Goal: Check status: Check status

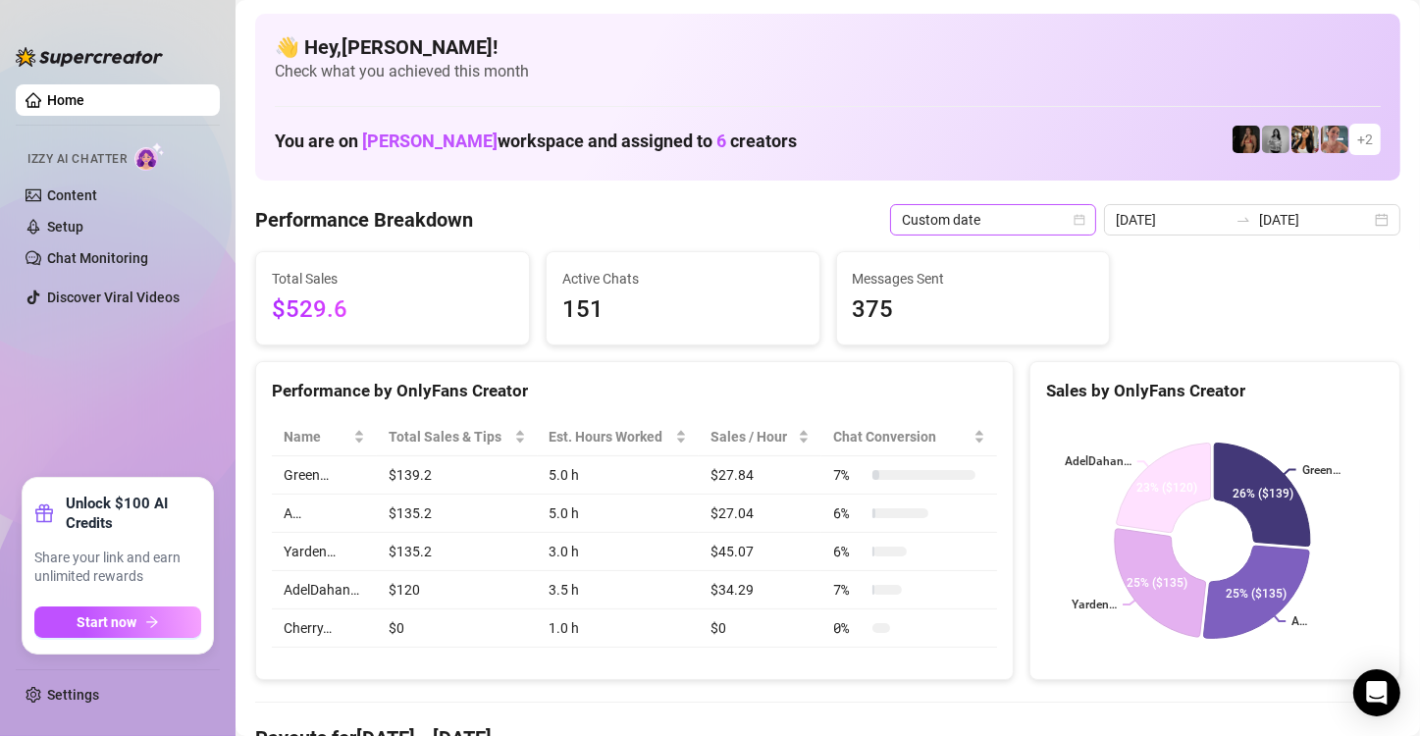
click at [1078, 214] on icon "calendar" at bounding box center [1079, 220] width 12 height 12
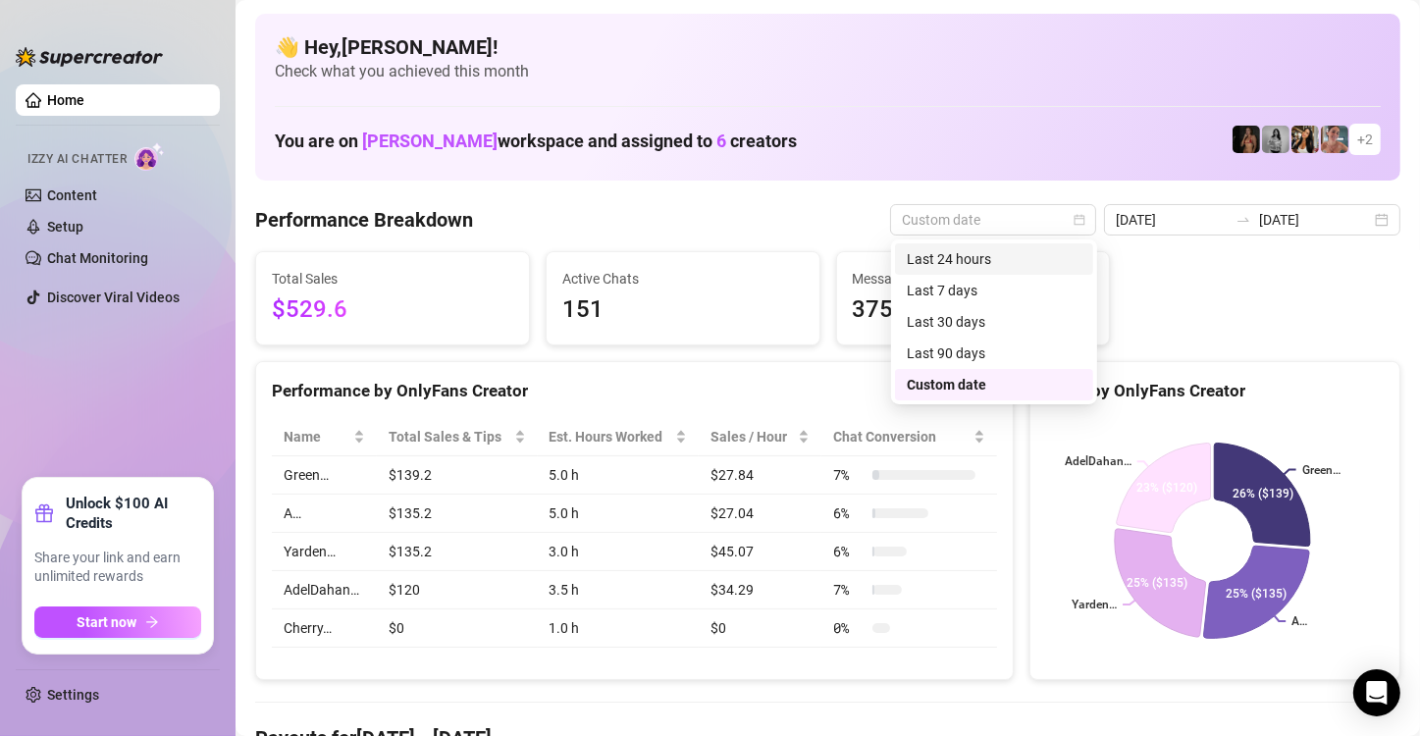
click at [1051, 255] on div "Last 24 hours" at bounding box center [994, 259] width 175 height 22
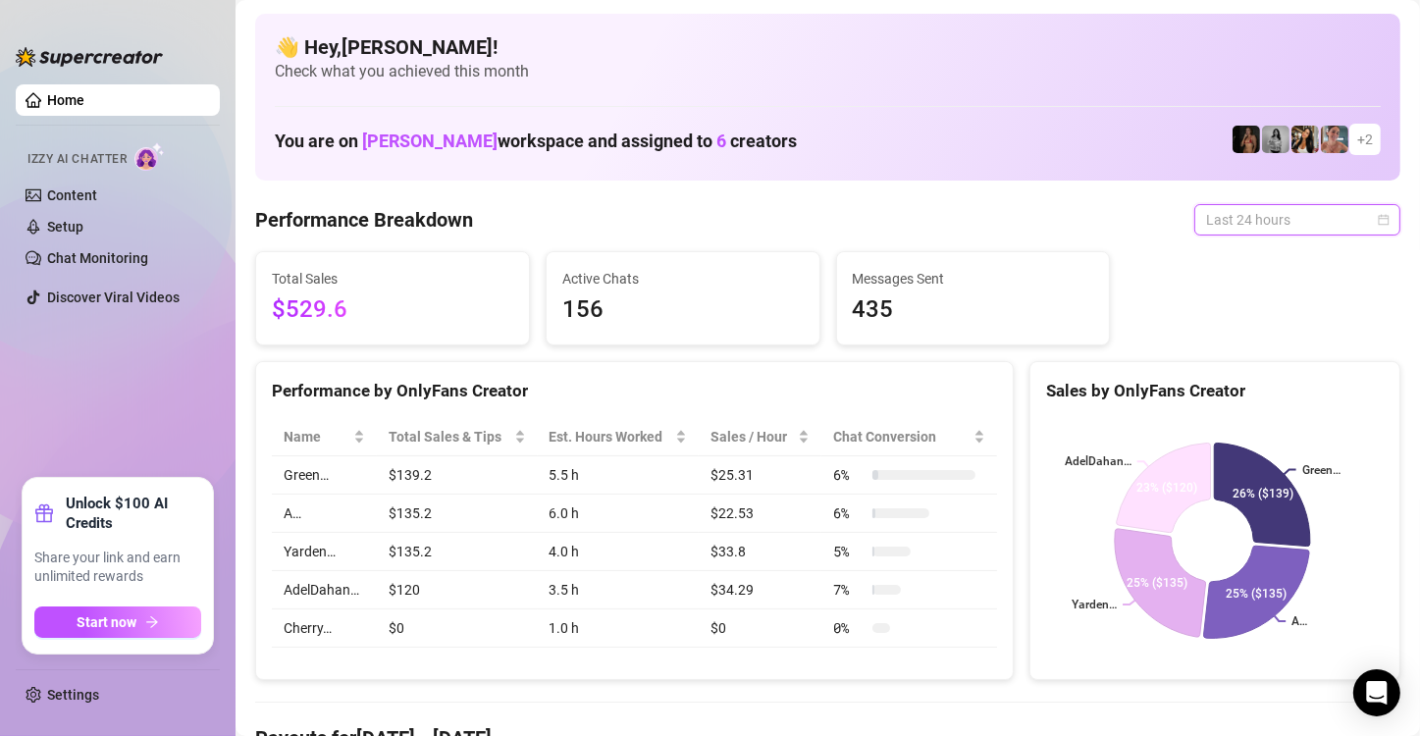
click at [1369, 228] on span "Last 24 hours" at bounding box center [1297, 219] width 182 height 29
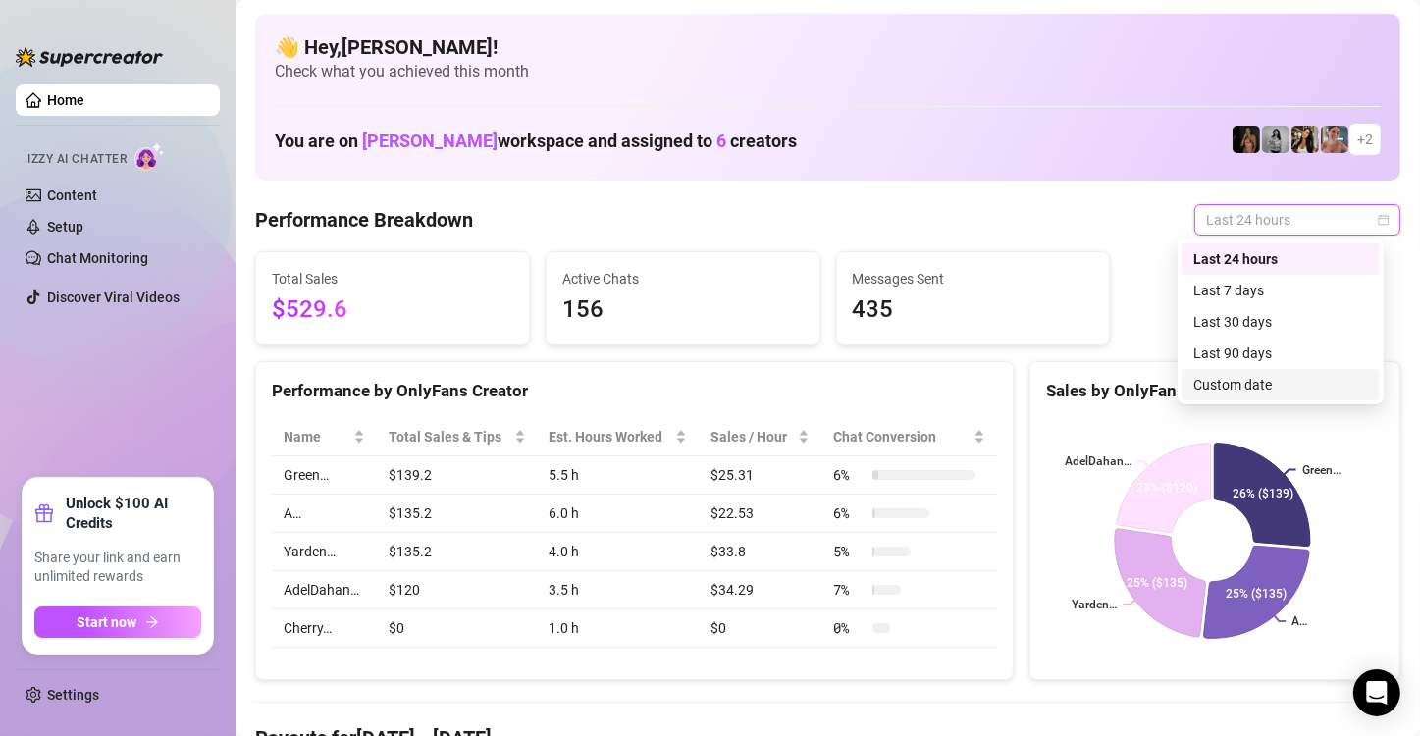
click at [1301, 387] on div "Custom date" at bounding box center [1280, 385] width 175 height 22
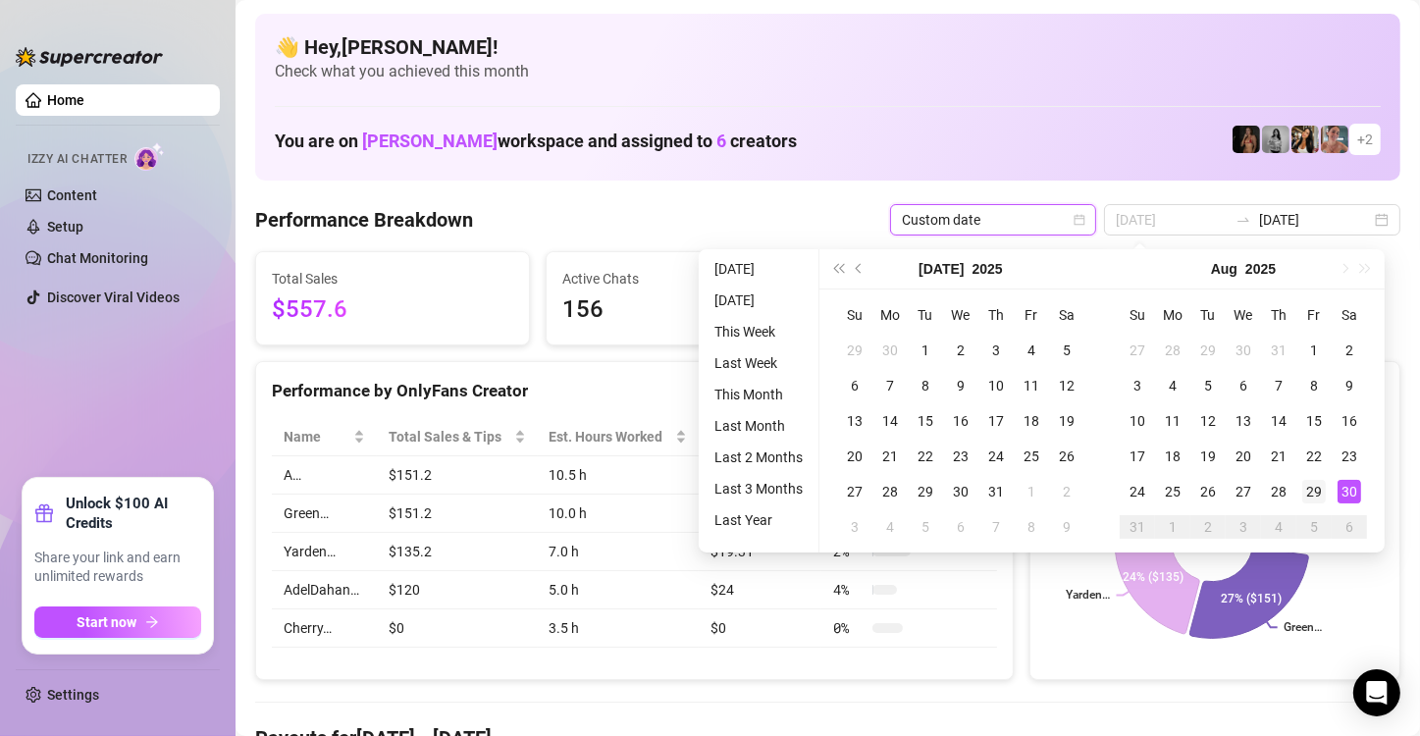
type input "[DATE]"
click at [1305, 492] on div "29" at bounding box center [1314, 492] width 24 height 24
type input "[DATE]"
click at [1278, 491] on div "28" at bounding box center [1279, 492] width 24 height 24
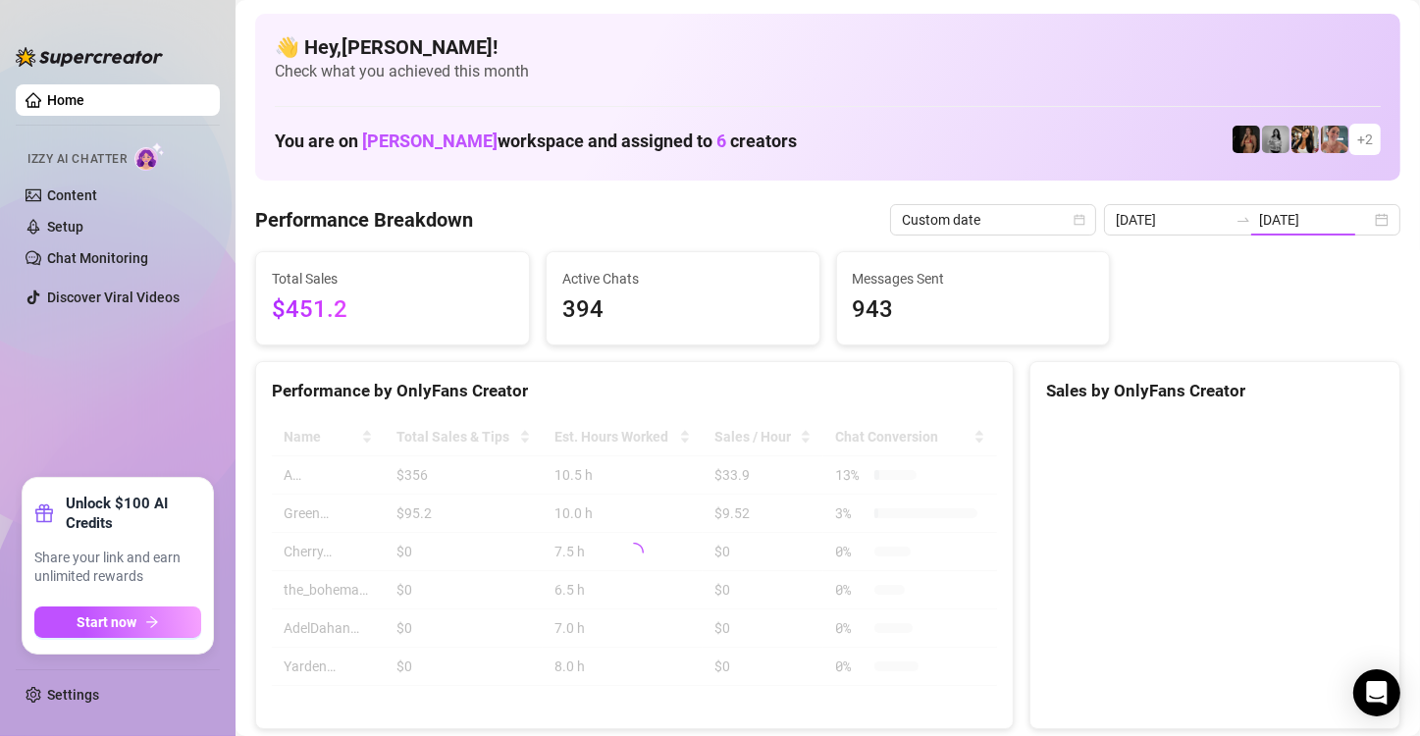
type input "[DATE]"
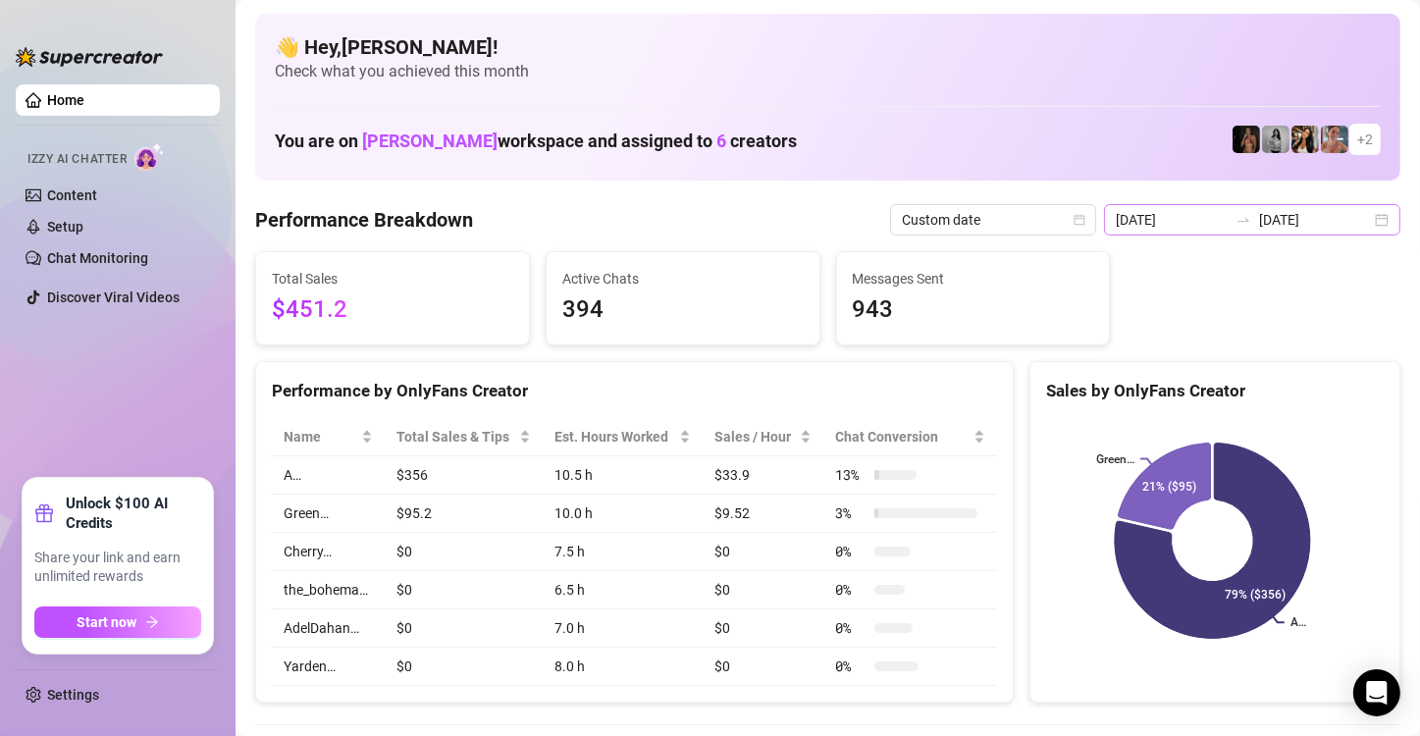
click at [1369, 221] on div "[DATE] [DATE]" at bounding box center [1252, 219] width 296 height 31
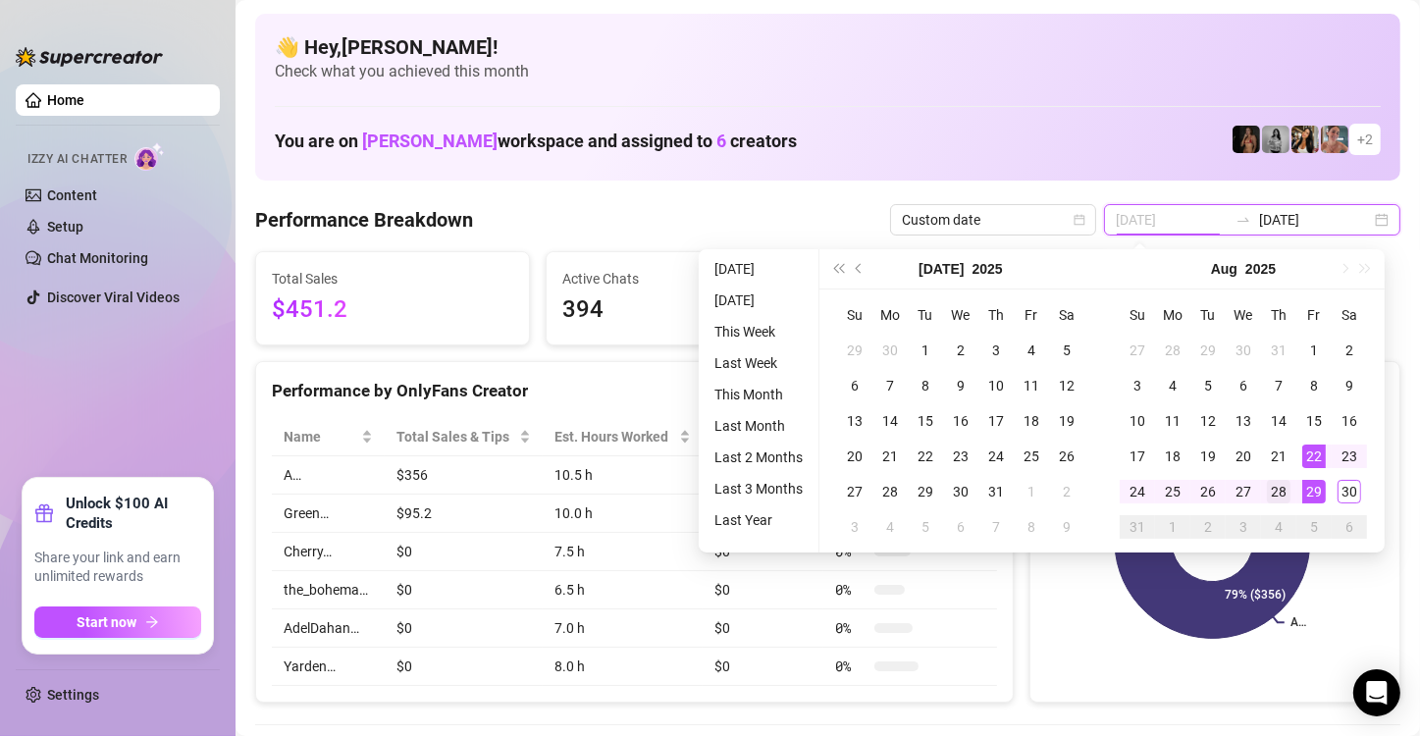
type input "[DATE]"
click at [1280, 491] on div "28" at bounding box center [1279, 492] width 24 height 24
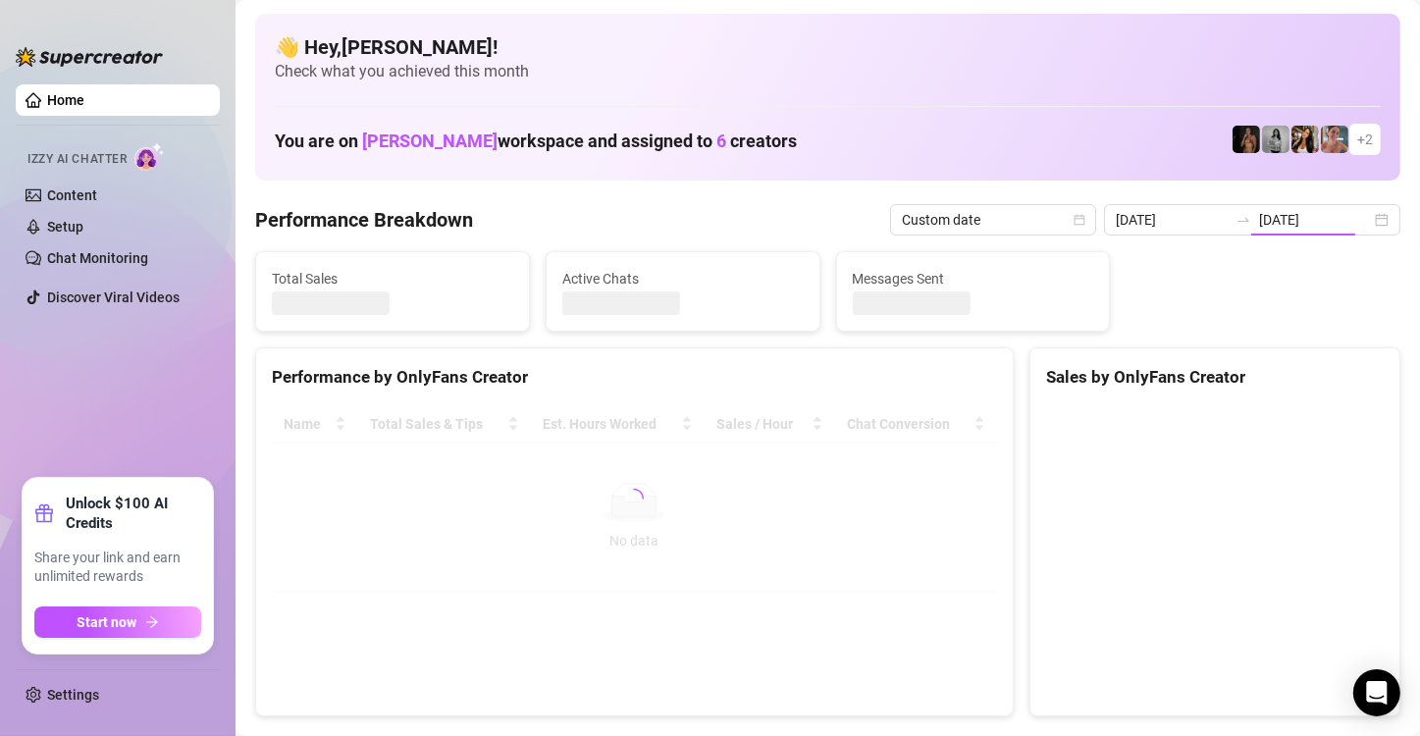
type input "[DATE]"
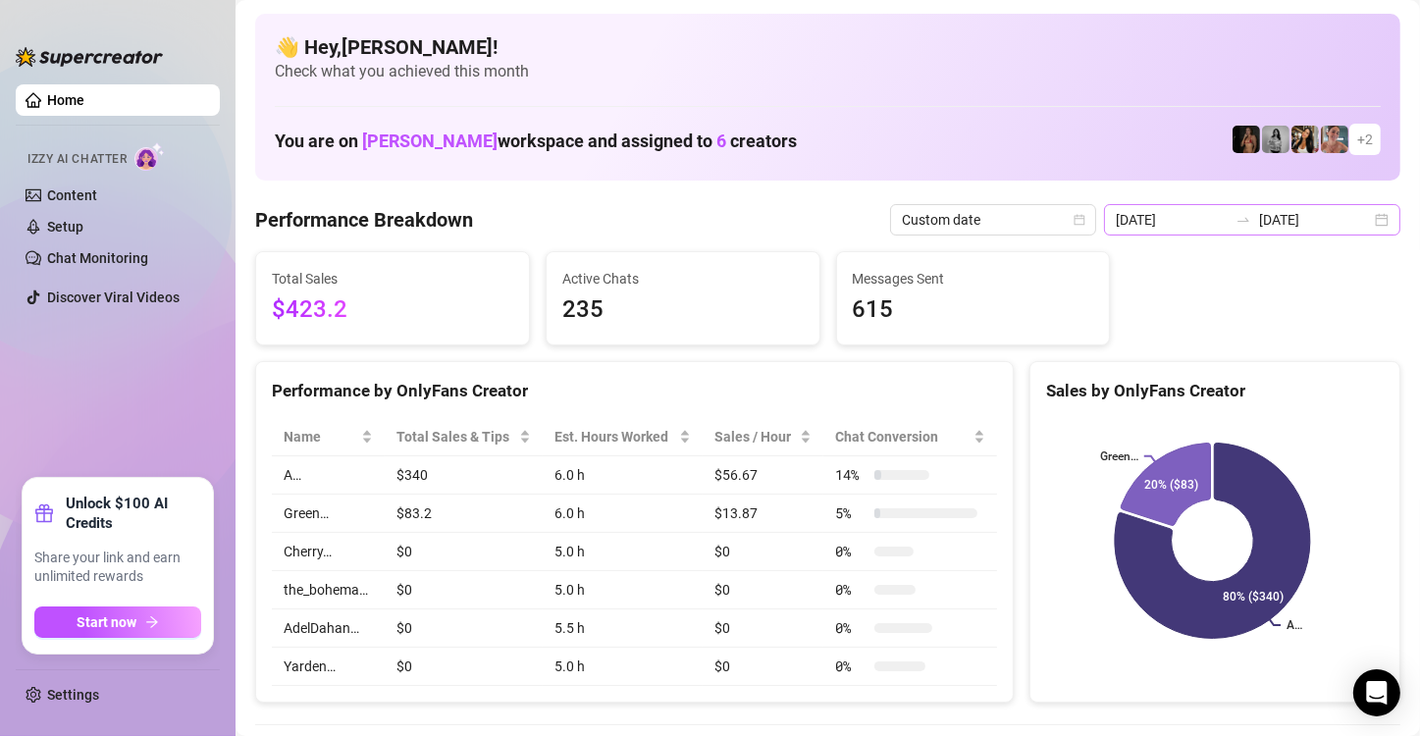
click at [1374, 225] on div "[DATE] [DATE]" at bounding box center [1252, 219] width 296 height 31
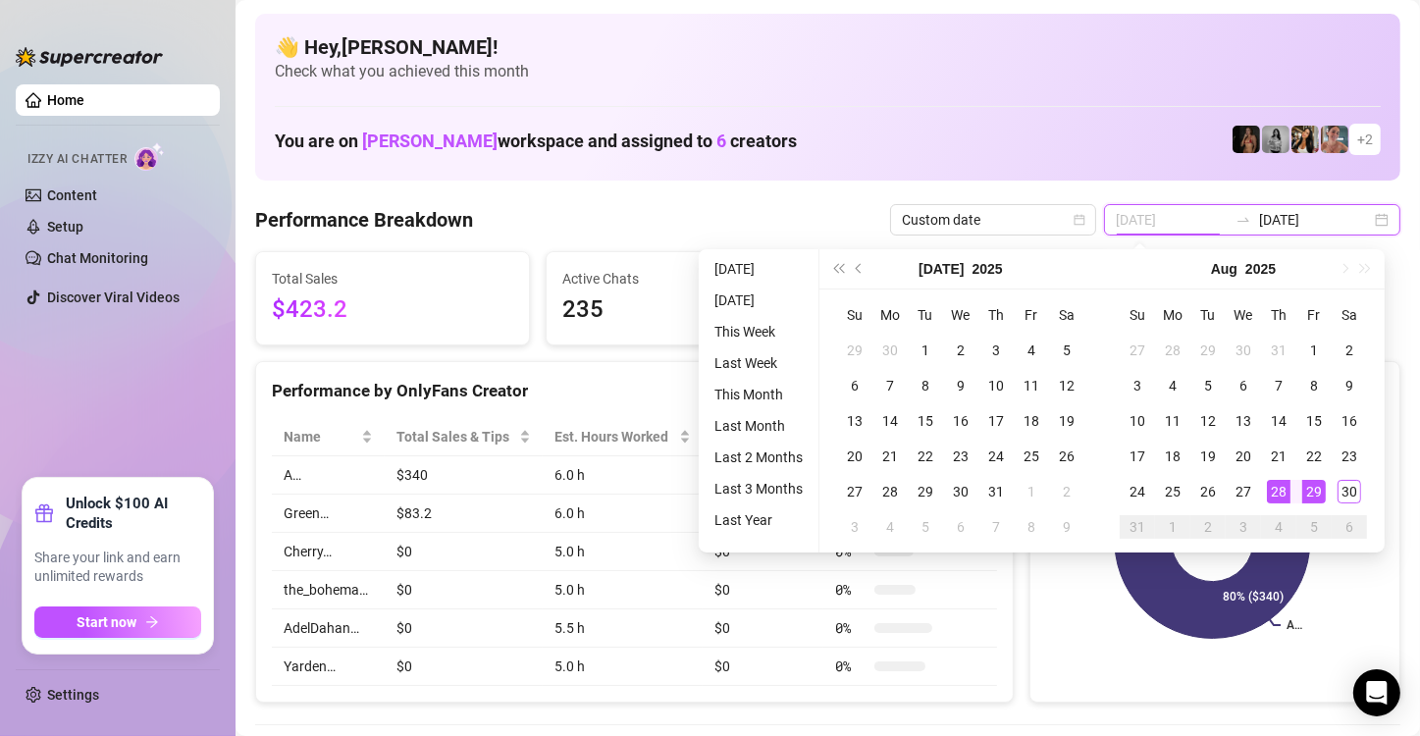
type input "[DATE]"
click at [1308, 493] on div "29" at bounding box center [1314, 492] width 24 height 24
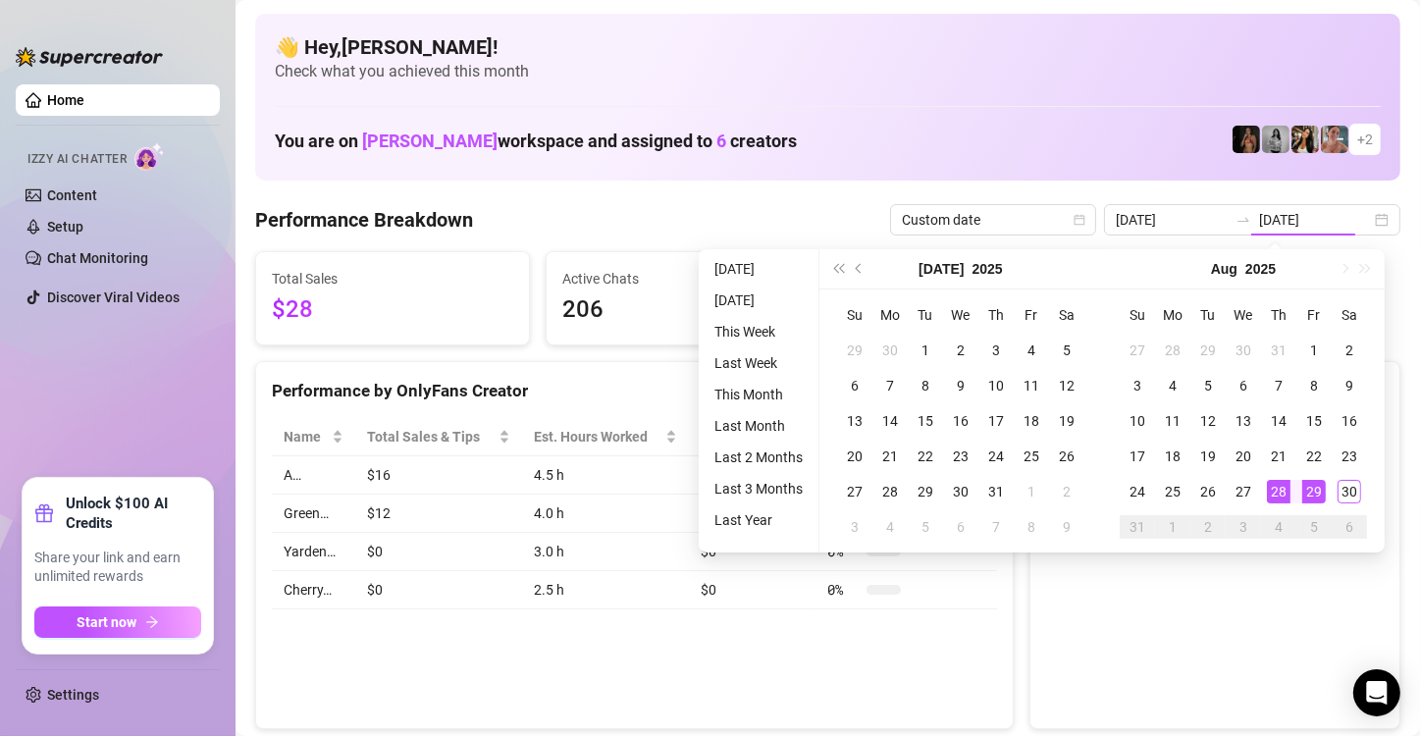
type input "[DATE]"
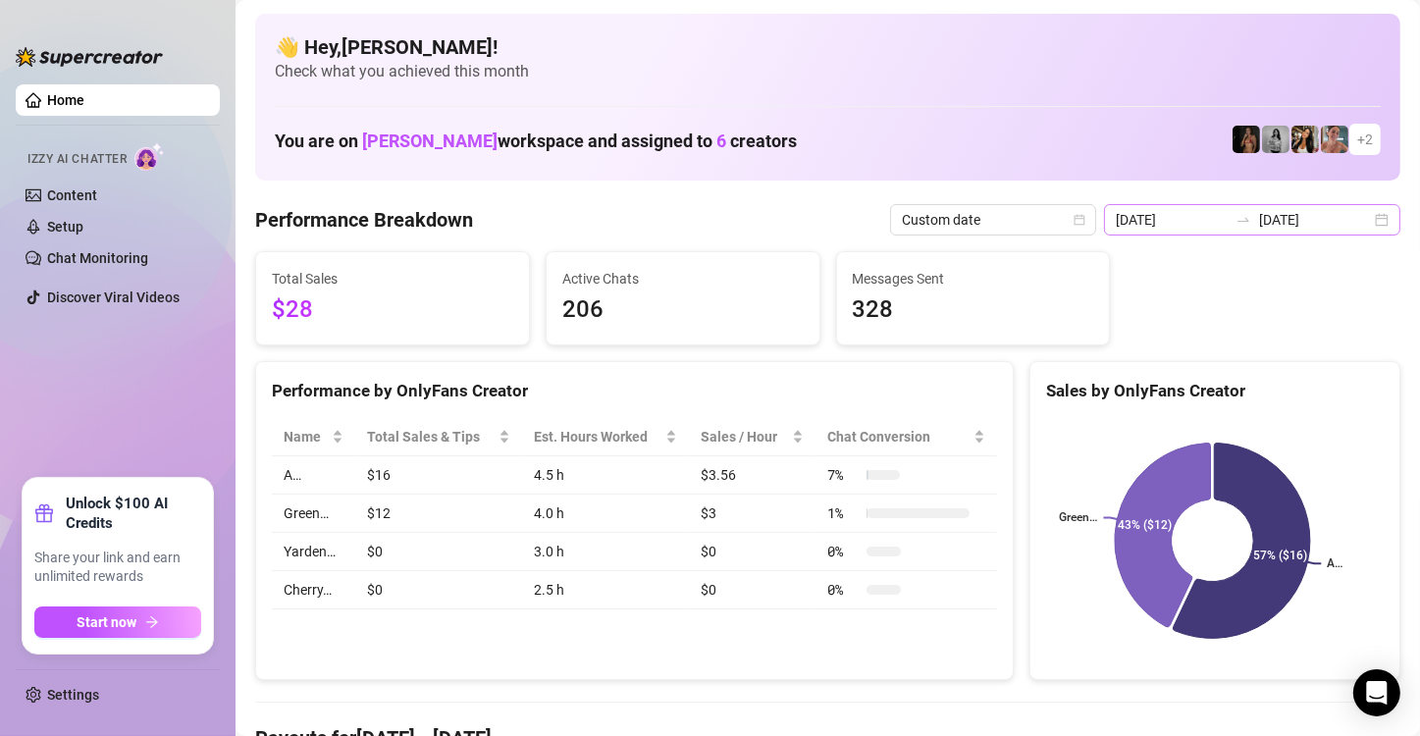
click at [1364, 217] on div "[DATE] [DATE]" at bounding box center [1252, 219] width 296 height 31
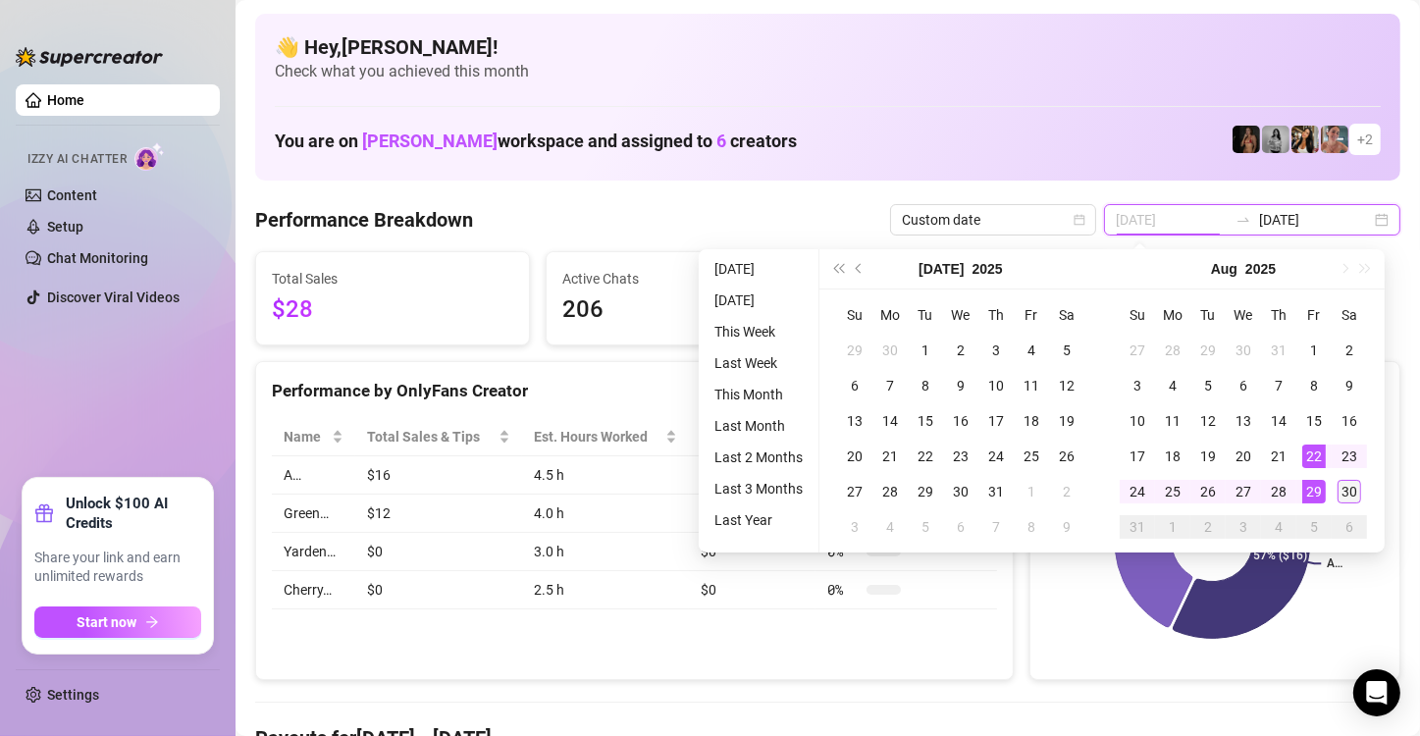
type input "[DATE]"
click at [1346, 489] on div "30" at bounding box center [1349, 492] width 24 height 24
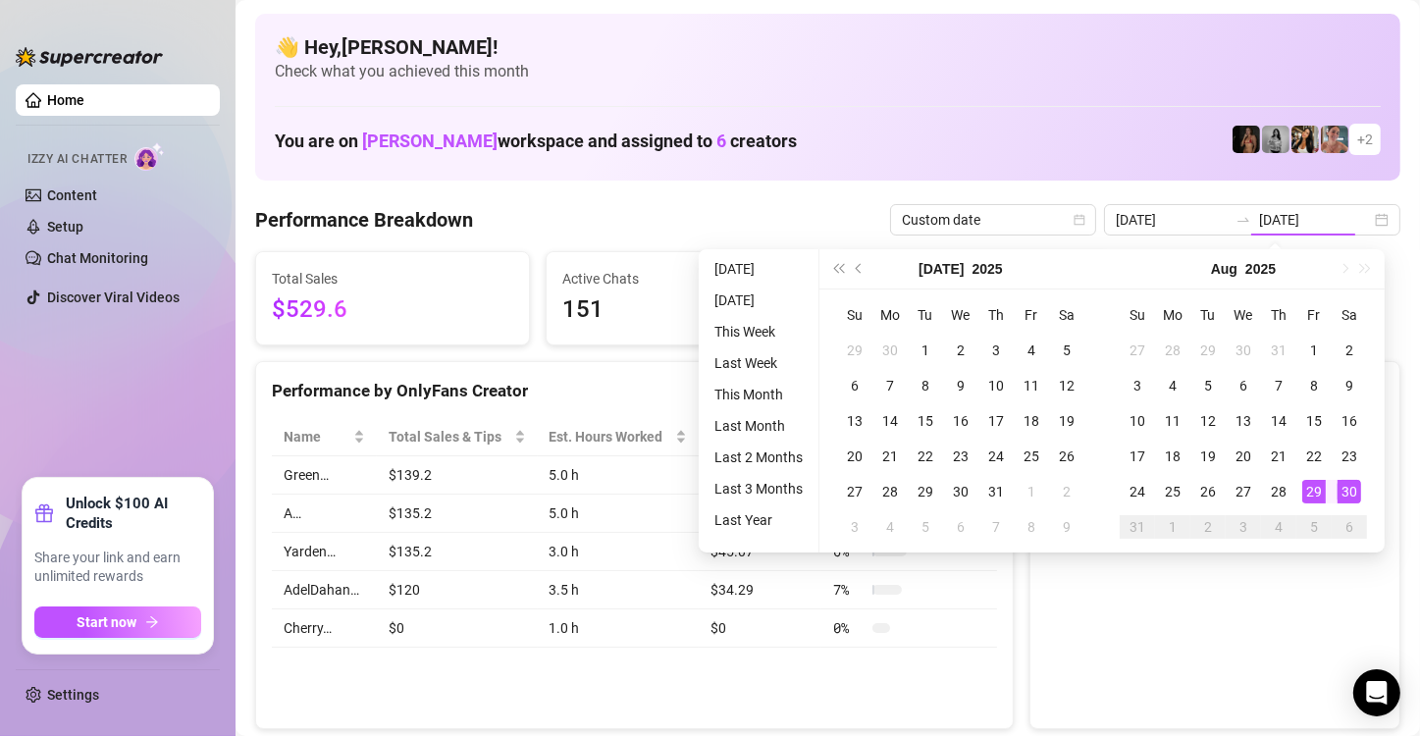
type input "[DATE]"
